Goal: Task Accomplishment & Management: Manage account settings

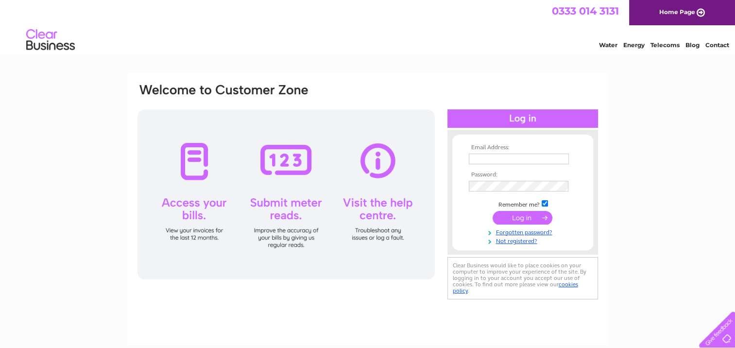
type input "[EMAIL_ADDRESS][DOMAIN_NAME]"
click at [513, 213] on input "submit" at bounding box center [523, 218] width 60 height 14
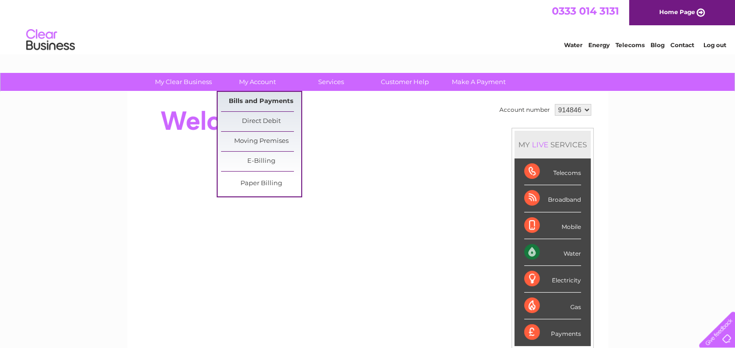
click at [271, 104] on link "Bills and Payments" at bounding box center [261, 101] width 80 height 19
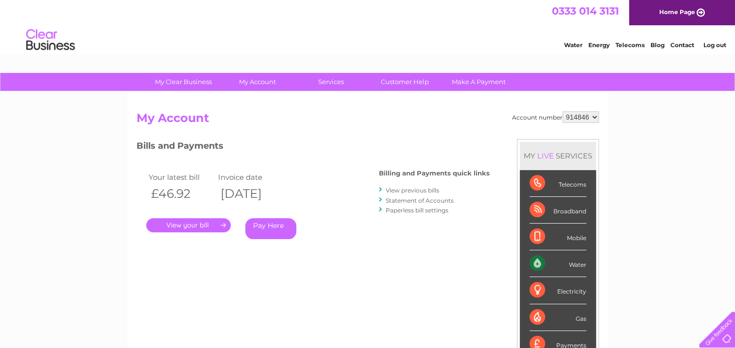
click at [181, 231] on link "." at bounding box center [188, 225] width 85 height 14
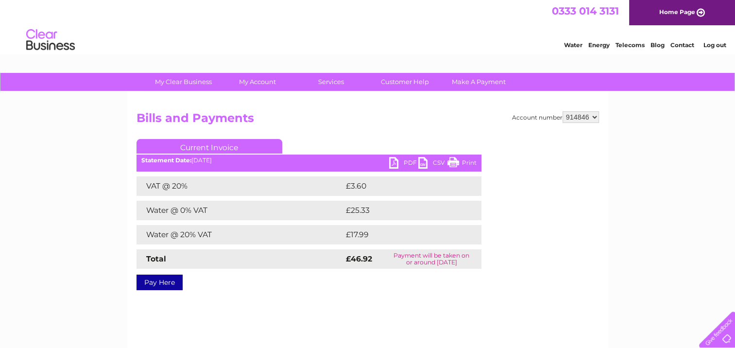
click at [393, 164] on link "PDF" at bounding box center [403, 164] width 29 height 14
